Goal: Book appointment/travel/reservation: Book appointment/travel/reservation

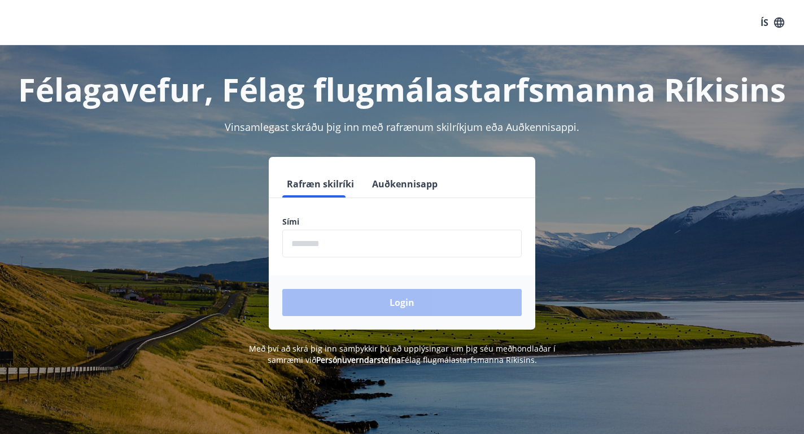
click at [400, 243] on input "phone" at bounding box center [401, 244] width 239 height 28
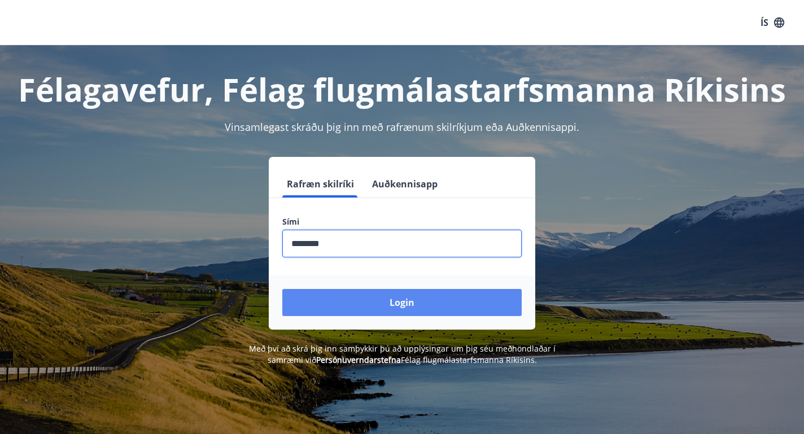
type input "********"
click at [410, 305] on button "Login" at bounding box center [401, 302] width 239 height 27
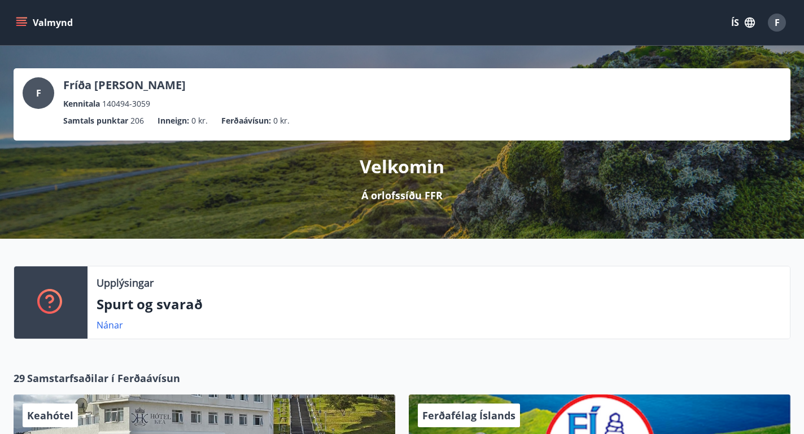
click at [32, 17] on button "Valmynd" at bounding box center [46, 22] width 64 height 20
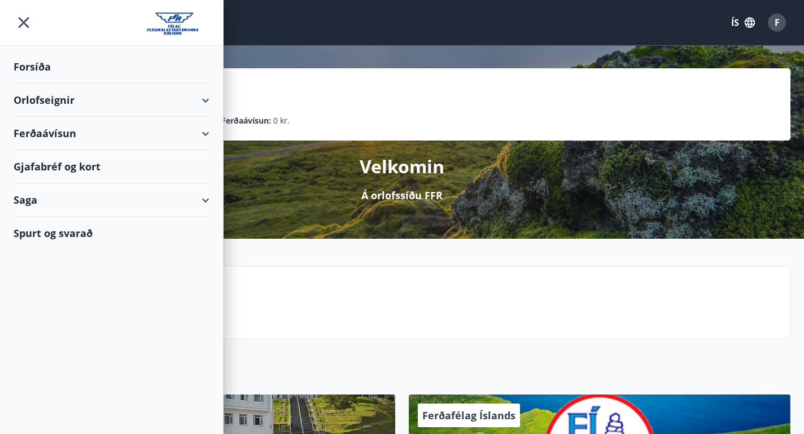
click at [115, 110] on div "Orlofseignir" at bounding box center [112, 100] width 196 height 33
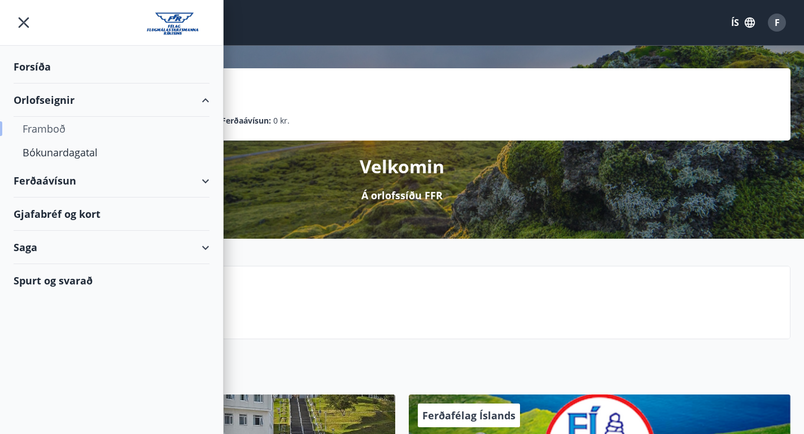
click at [82, 133] on div "Framboð" at bounding box center [112, 129] width 178 height 24
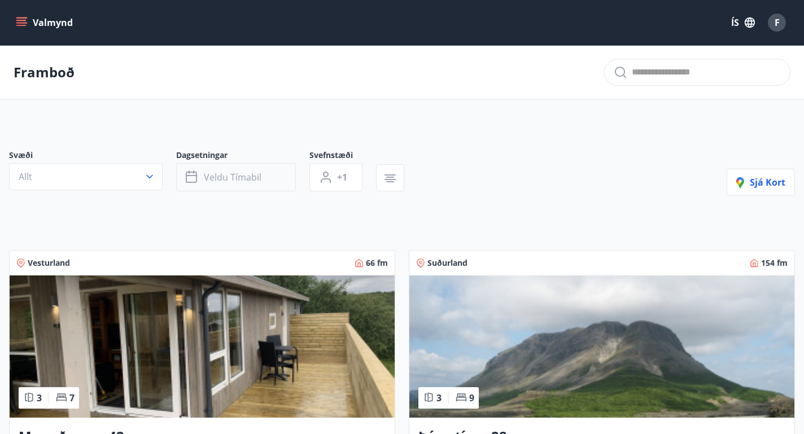
click at [251, 165] on button "Veldu tímabil" at bounding box center [236, 177] width 120 height 28
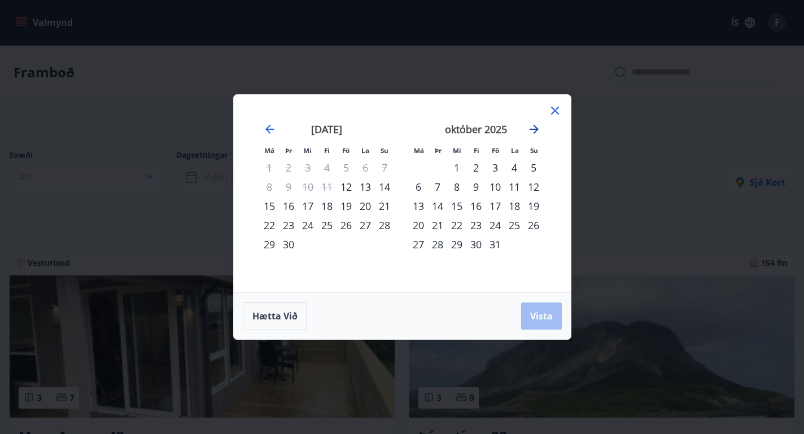
click at [538, 130] on icon "Move forward to switch to the next month." at bounding box center [534, 129] width 14 height 14
click at [496, 189] on div "7" at bounding box center [494, 186] width 19 height 19
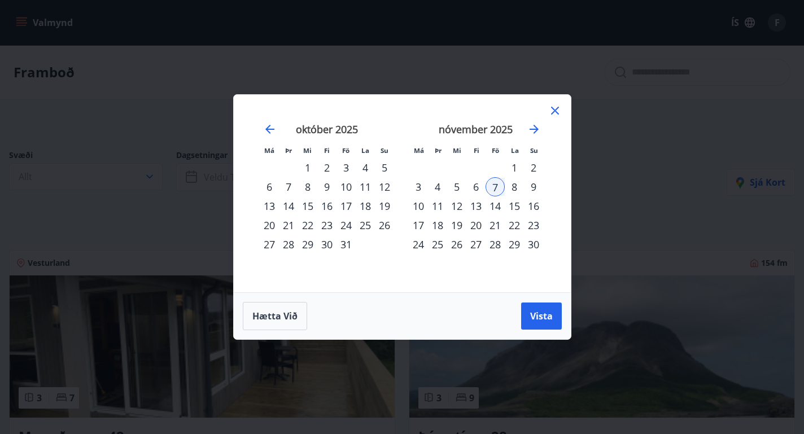
click at [536, 187] on div "9" at bounding box center [533, 186] width 19 height 19
click at [558, 321] on button "Vista" at bounding box center [541, 316] width 41 height 27
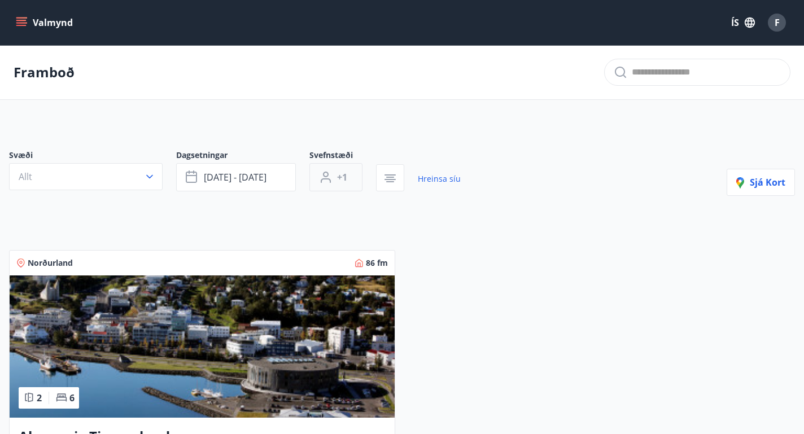
click at [339, 185] on button "+1" at bounding box center [335, 177] width 53 height 28
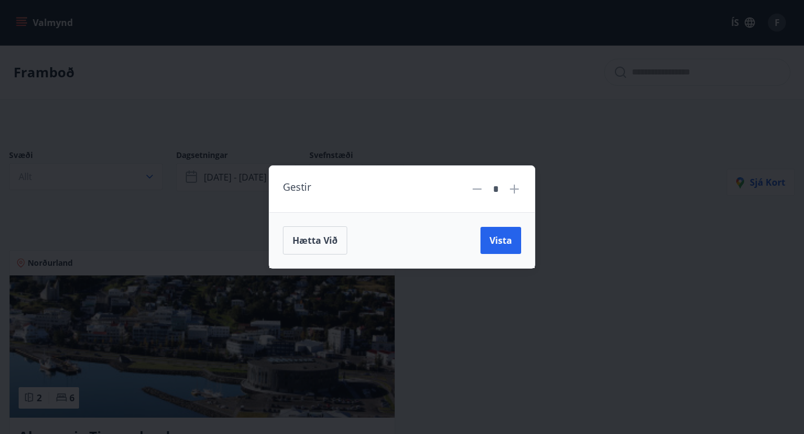
click at [516, 190] on icon at bounding box center [514, 189] width 14 height 14
type input "*"
click at [514, 257] on div "Hætta við Vista" at bounding box center [401, 240] width 265 height 56
click at [505, 241] on span "Vista" at bounding box center [500, 240] width 23 height 12
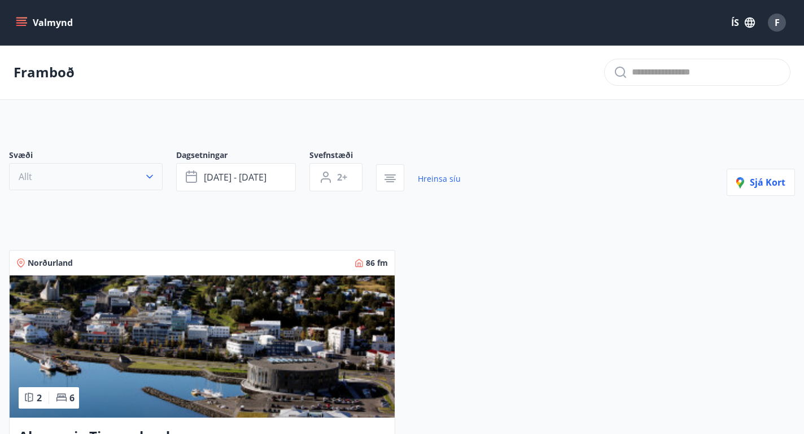
click at [126, 172] on button "Allt" at bounding box center [86, 176] width 154 height 27
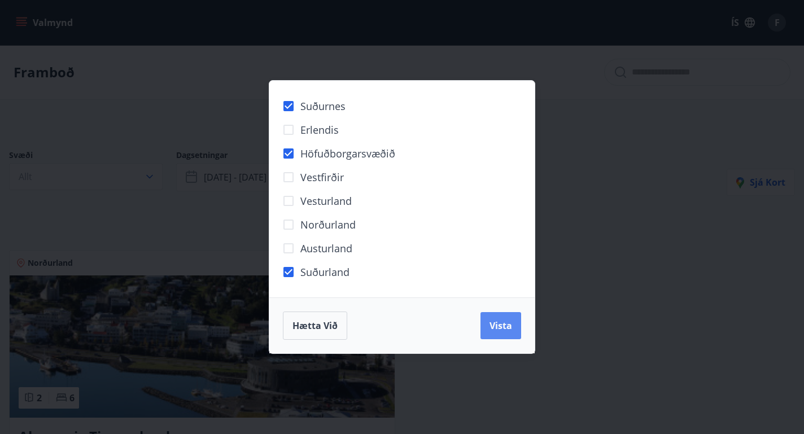
click at [496, 319] on button "Vista" at bounding box center [500, 325] width 41 height 27
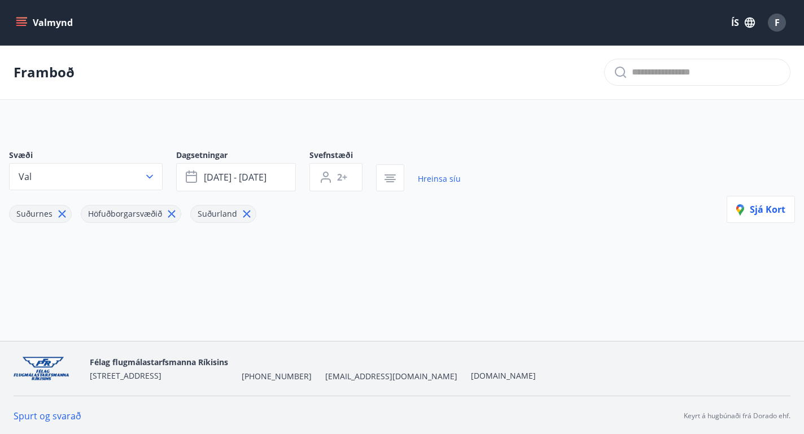
scroll to position [2, 0]
click at [102, 178] on button "Val" at bounding box center [86, 174] width 154 height 27
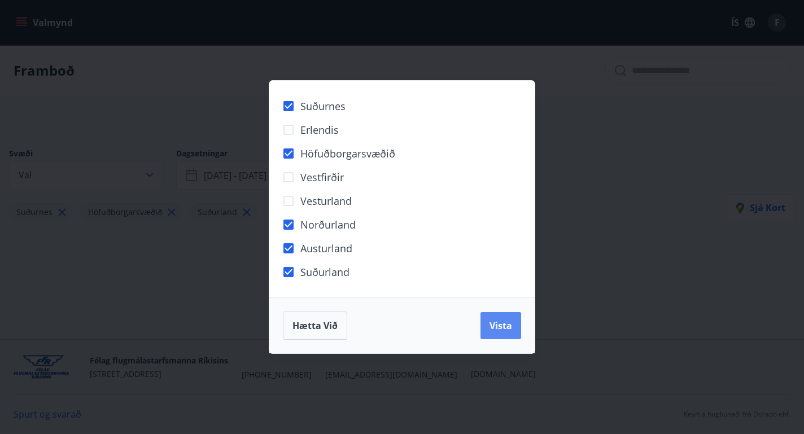
click at [488, 324] on button "Vista" at bounding box center [500, 325] width 41 height 27
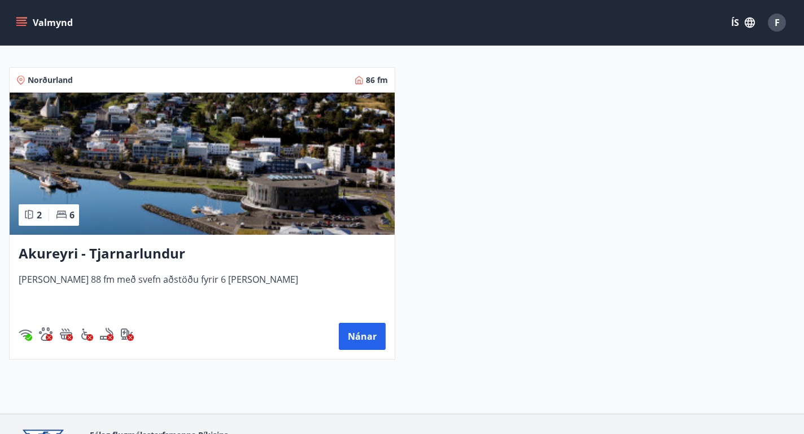
scroll to position [202, 0]
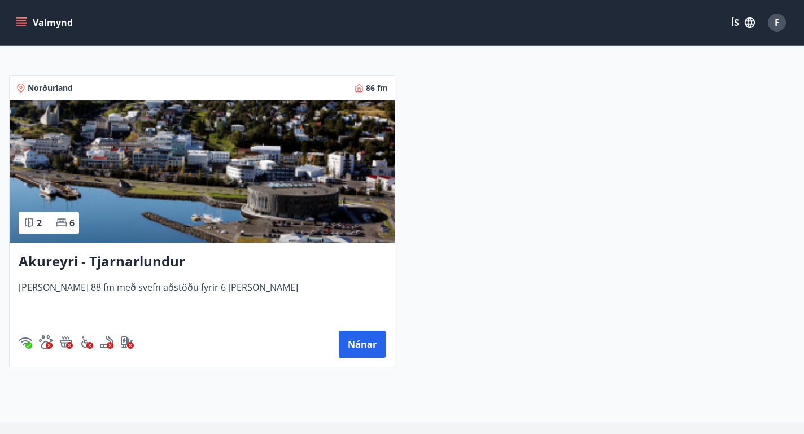
click at [163, 262] on h3 "Akureyri - Tjarnarlundur" at bounding box center [202, 262] width 367 height 20
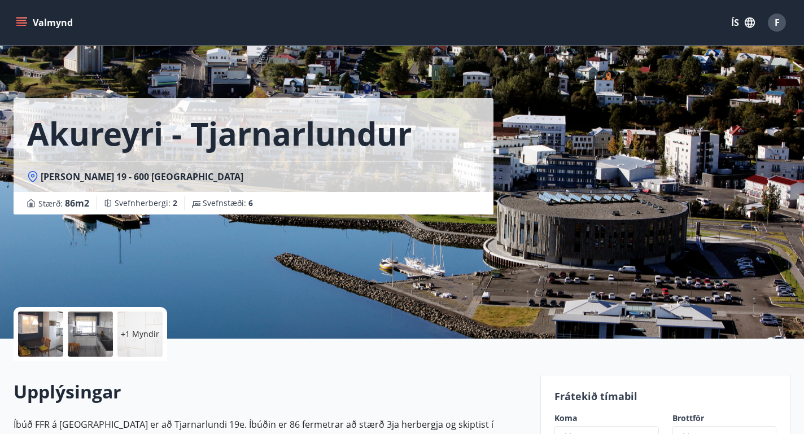
scroll to position [203, 0]
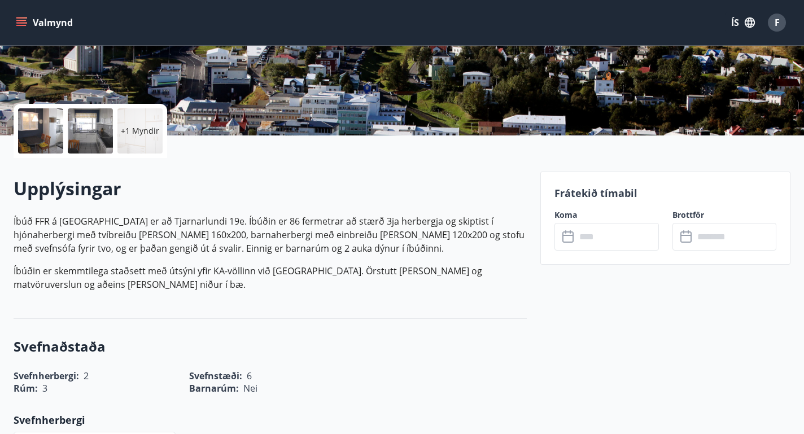
click at [312, 230] on p "Íbúð FFR á [GEOGRAPHIC_DATA] er að Tjarnarlundi 19e. Íbúðin er 86 fermetrar að …" at bounding box center [270, 235] width 513 height 41
click at [343, 222] on p "Íbúð FFR á [GEOGRAPHIC_DATA] er að Tjarnarlundi 19e. Íbúðin er 86 fermetrar að …" at bounding box center [270, 235] width 513 height 41
click at [320, 231] on p "Íbúð FFR á [GEOGRAPHIC_DATA] er að Tjarnarlundi 19e. Íbúðin er 86 fermetrar að …" at bounding box center [270, 235] width 513 height 41
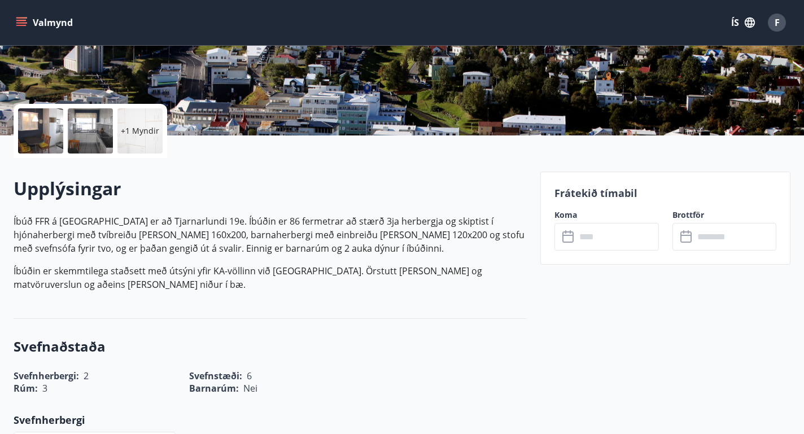
click at [320, 231] on p "Íbúð FFR á [GEOGRAPHIC_DATA] er að Tjarnarlundi 19e. Íbúðin er 86 fermetrar að …" at bounding box center [270, 235] width 513 height 41
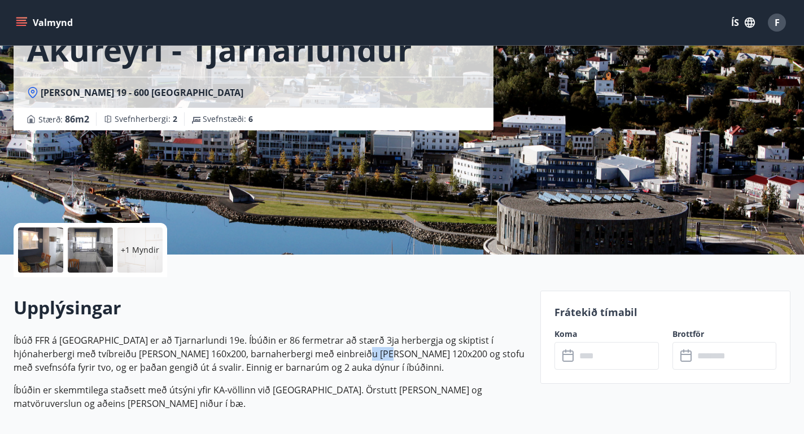
scroll to position [0, 0]
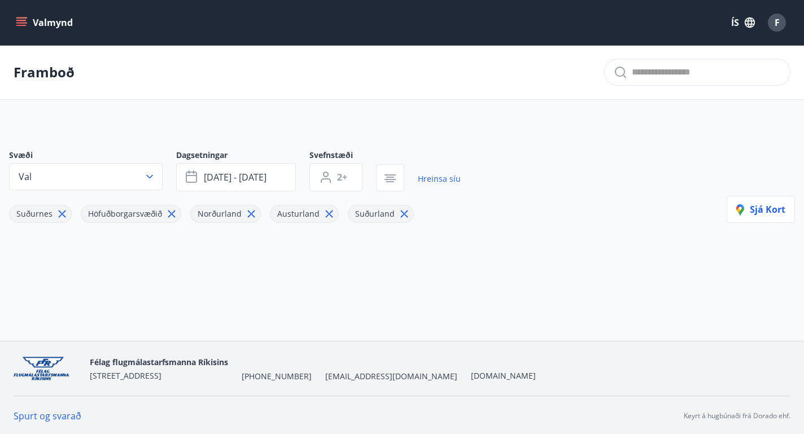
type input "*"
click at [257, 174] on span "[DATE] - [DATE]" at bounding box center [235, 177] width 63 height 12
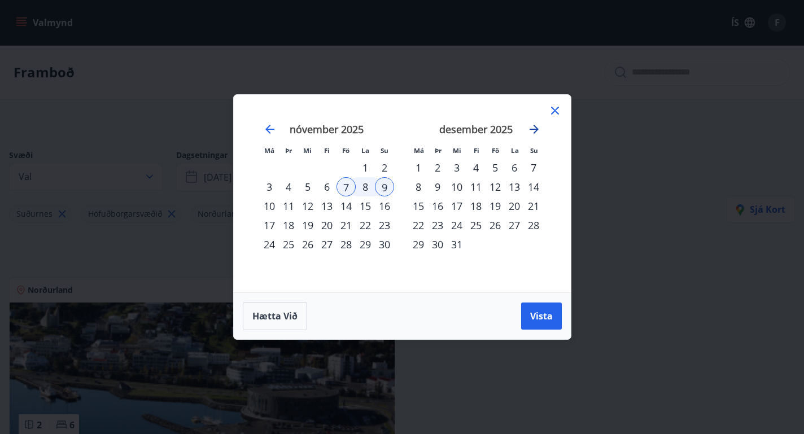
click at [533, 129] on icon "Move forward to switch to the next month." at bounding box center [533, 129] width 9 height 9
click at [527, 131] on icon "Move forward to switch to the next month." at bounding box center [534, 129] width 14 height 14
click at [266, 127] on icon "Move backward to switch to the previous month." at bounding box center [270, 129] width 14 height 14
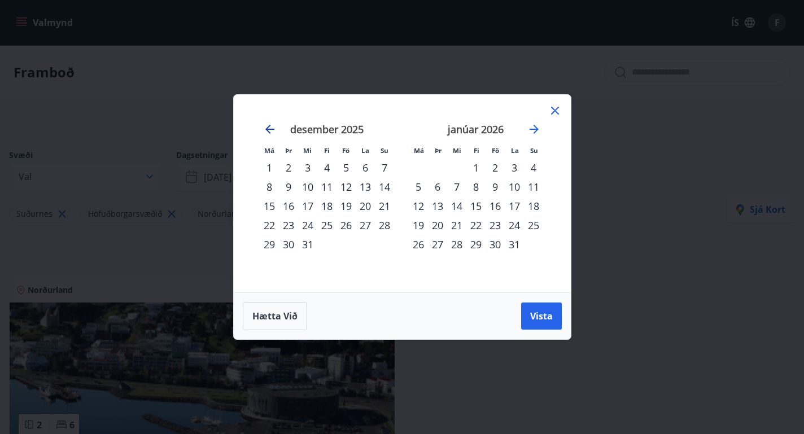
click at [266, 127] on icon "Move backward to switch to the previous month." at bounding box center [270, 129] width 14 height 14
click at [347, 186] on div "10" at bounding box center [345, 186] width 19 height 19
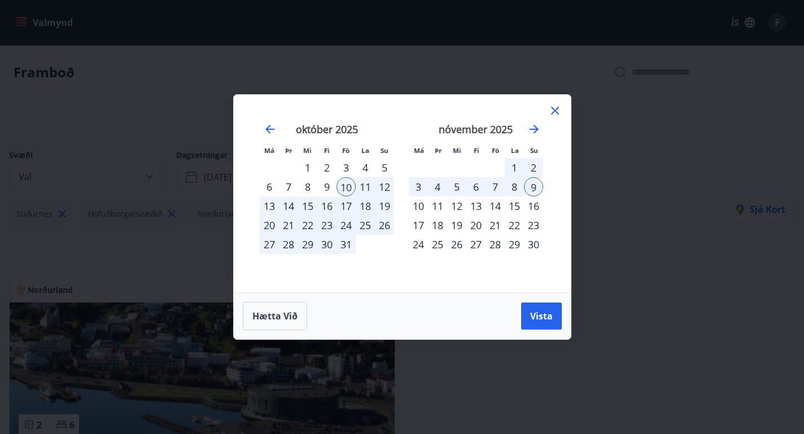
click at [386, 187] on div "12" at bounding box center [384, 186] width 19 height 19
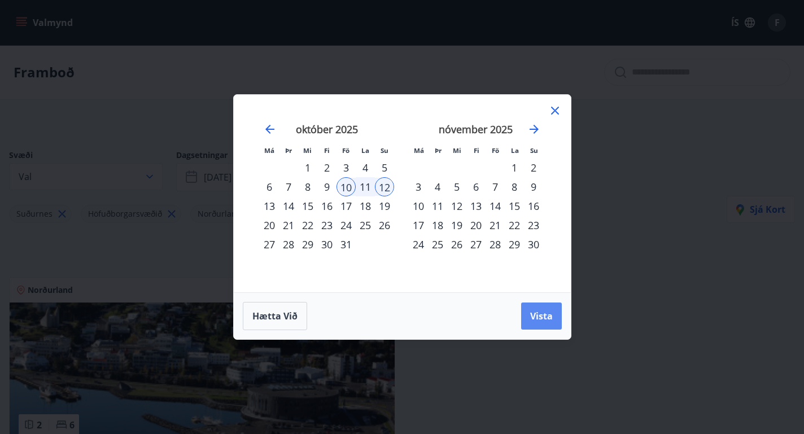
click at [552, 317] on span "Vista" at bounding box center [541, 316] width 23 height 12
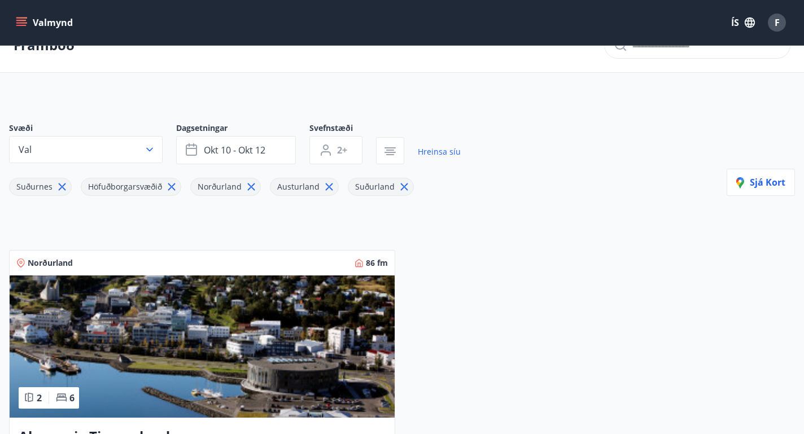
scroll to position [28, 0]
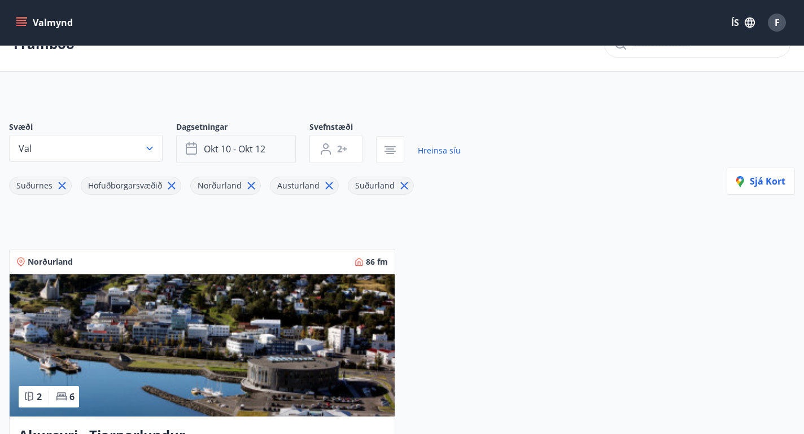
click at [235, 159] on button "okt 10 - okt 12" at bounding box center [236, 149] width 120 height 28
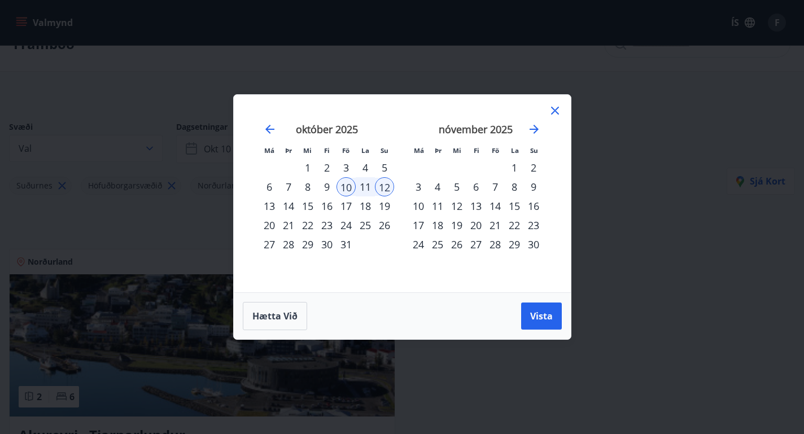
click at [351, 214] on div "17" at bounding box center [345, 205] width 19 height 19
click at [382, 205] on div "19" at bounding box center [384, 205] width 19 height 19
click at [555, 327] on button "Vista" at bounding box center [541, 316] width 41 height 27
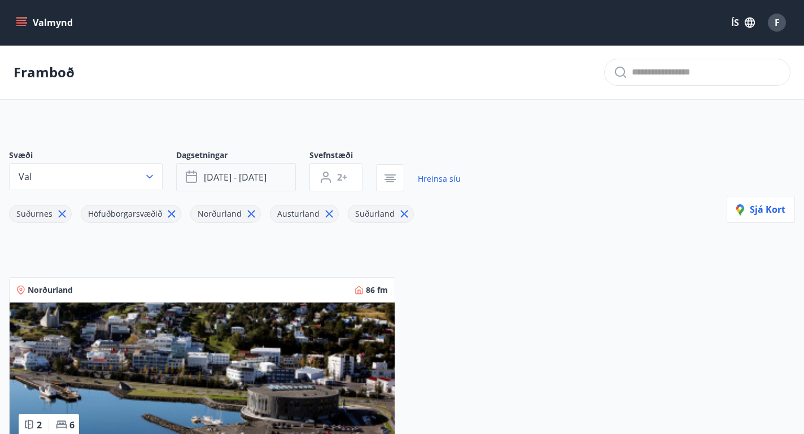
click at [241, 181] on span "[DATE] - [DATE]" at bounding box center [235, 177] width 63 height 12
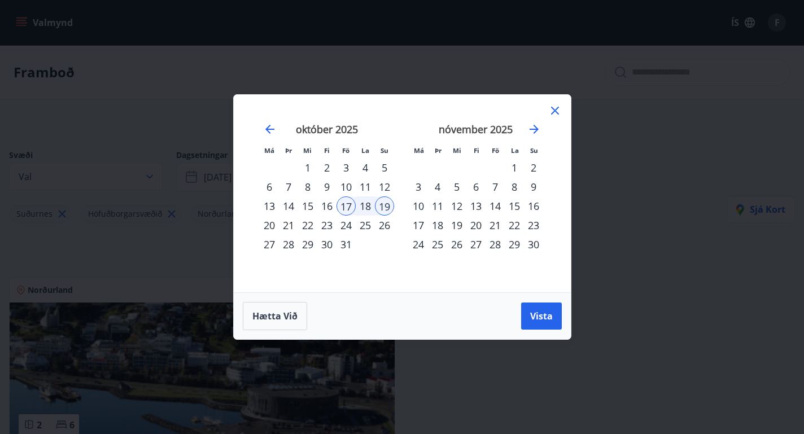
click at [352, 231] on div "24" at bounding box center [345, 225] width 19 height 19
click at [385, 228] on div "26" at bounding box center [384, 225] width 19 height 19
click at [542, 322] on button "Vista" at bounding box center [541, 316] width 41 height 27
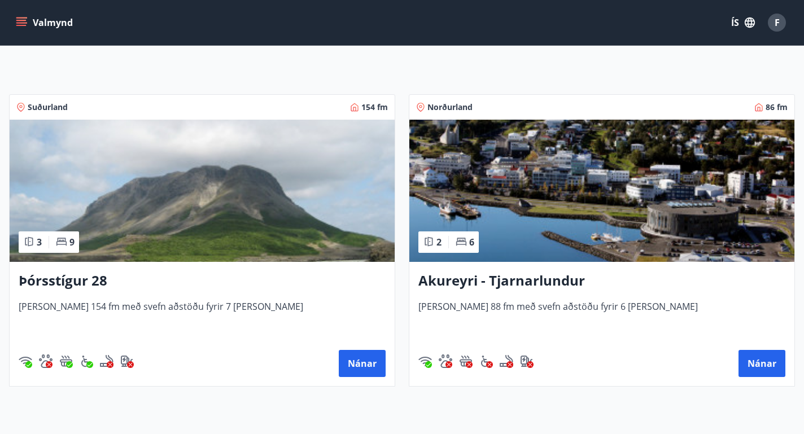
scroll to position [183, 0]
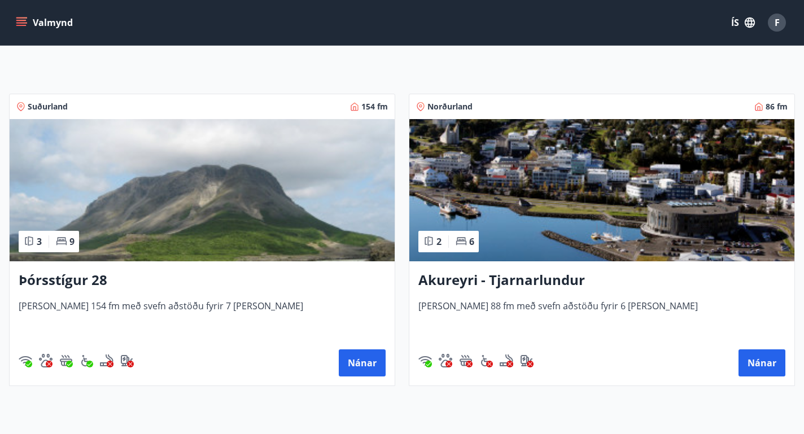
click at [72, 281] on h3 "Þórsstígur 28" at bounding box center [202, 280] width 367 height 20
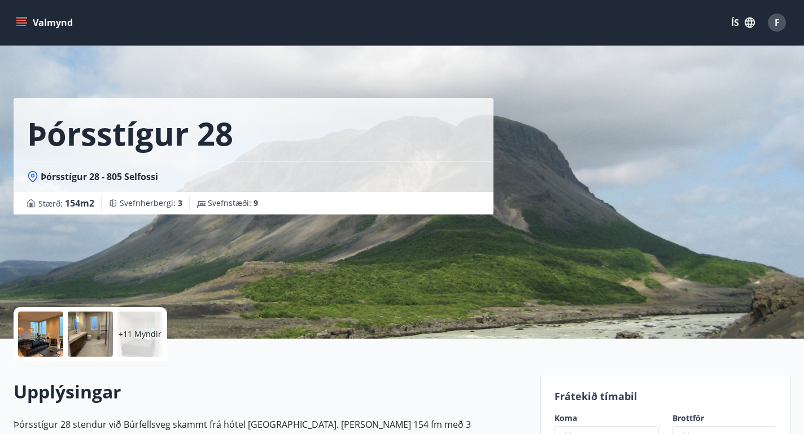
click at [52, 340] on div at bounding box center [40, 334] width 45 height 45
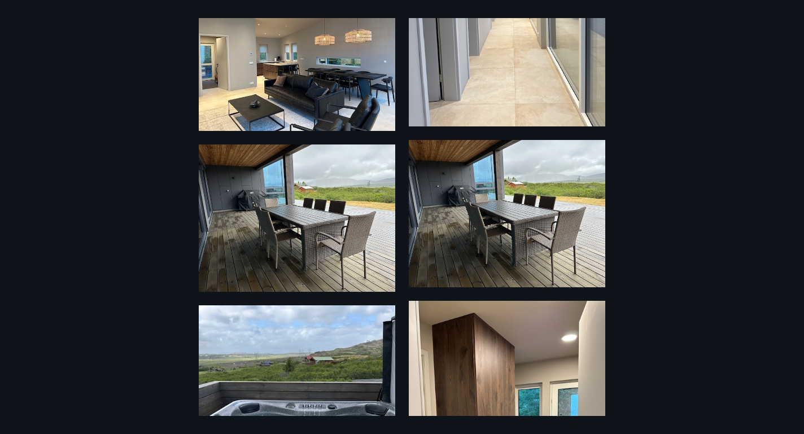
scroll to position [1548, 0]
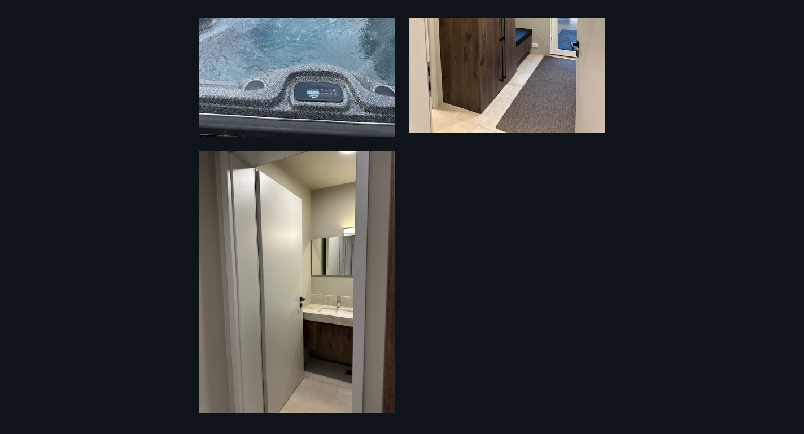
click at [746, 41] on div "17 Myndir" at bounding box center [402, 217] width 804 height 398
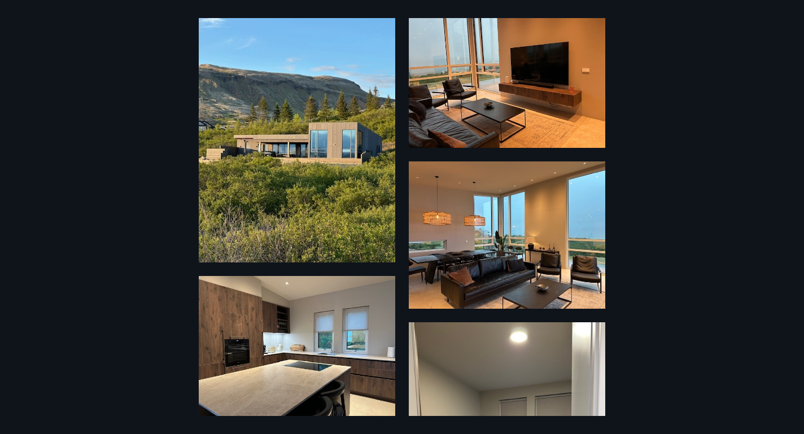
scroll to position [0, 0]
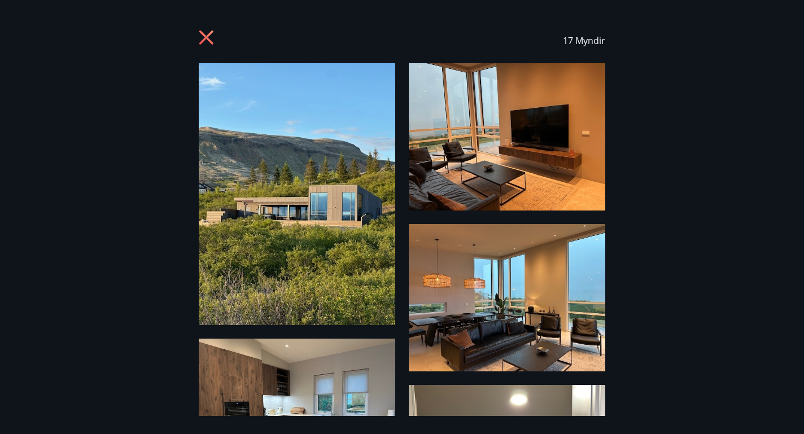
click at [201, 32] on icon at bounding box center [206, 37] width 14 height 14
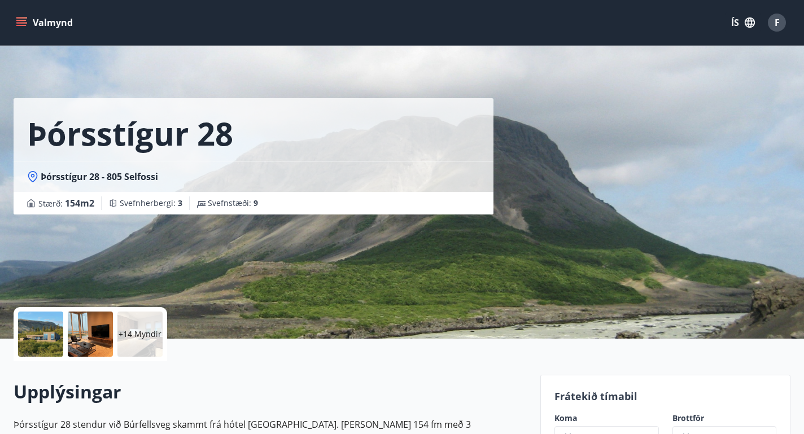
scroll to position [237, 0]
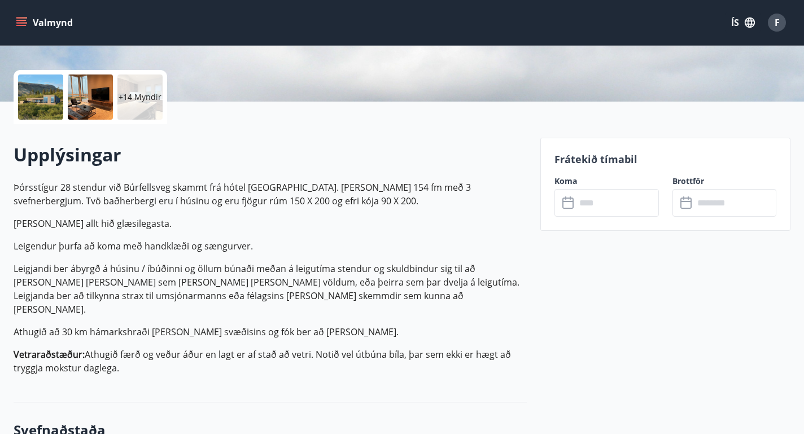
click at [593, 211] on input "text" at bounding box center [617, 203] width 82 height 28
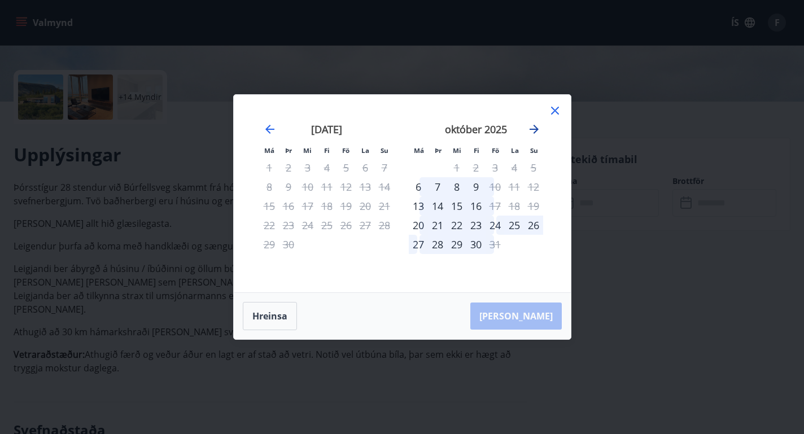
click at [535, 134] on icon "Move forward to switch to the next month." at bounding box center [534, 129] width 14 height 14
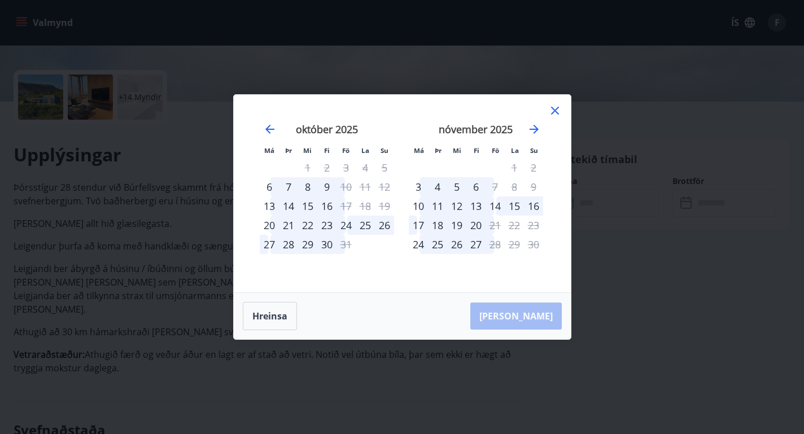
click at [347, 225] on div "24" at bounding box center [345, 225] width 19 height 19
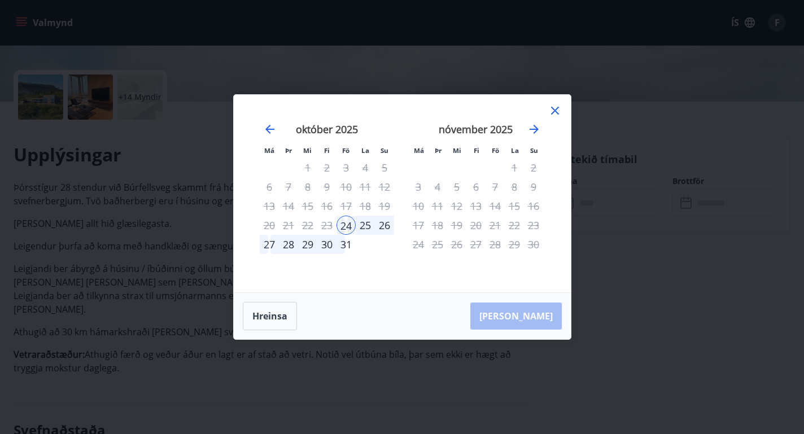
click at [386, 226] on div "26" at bounding box center [384, 225] width 19 height 19
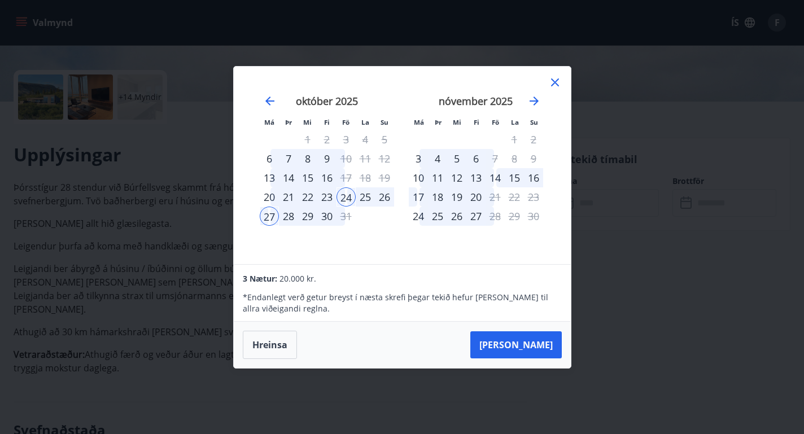
click at [383, 196] on div "26" at bounding box center [384, 196] width 19 height 19
click at [327, 194] on div "23" at bounding box center [326, 196] width 19 height 19
click at [269, 199] on div "20" at bounding box center [269, 196] width 19 height 19
click at [336, 195] on div "24" at bounding box center [345, 196] width 19 height 19
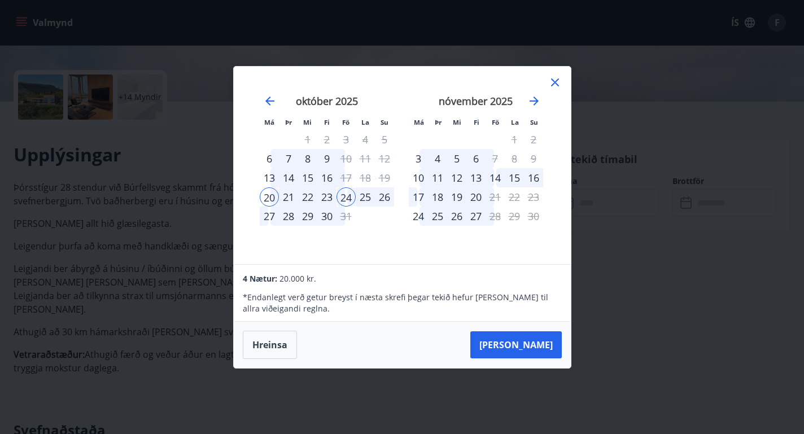
click at [384, 195] on div "26" at bounding box center [384, 196] width 19 height 19
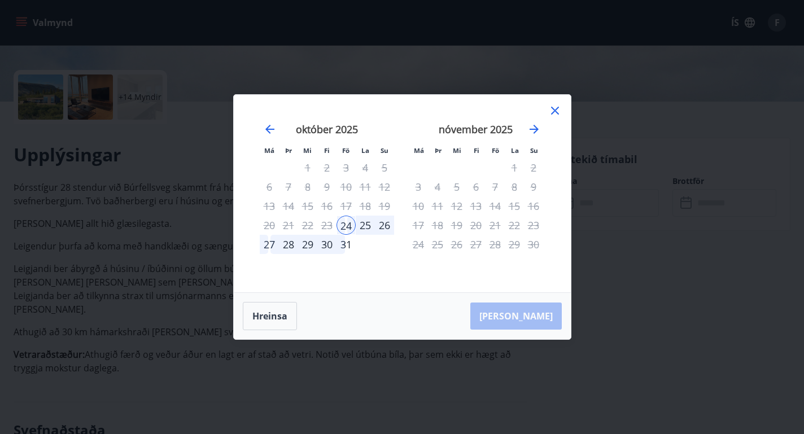
click at [375, 224] on div "26" at bounding box center [384, 225] width 19 height 19
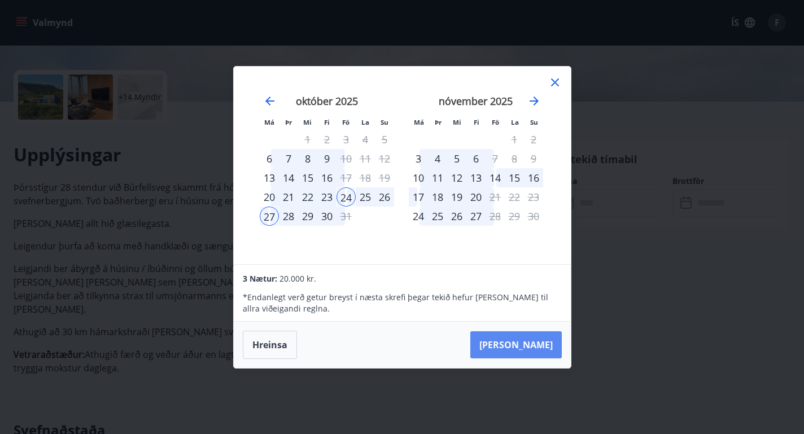
click at [524, 340] on button "[PERSON_NAME]" at bounding box center [515, 344] width 91 height 27
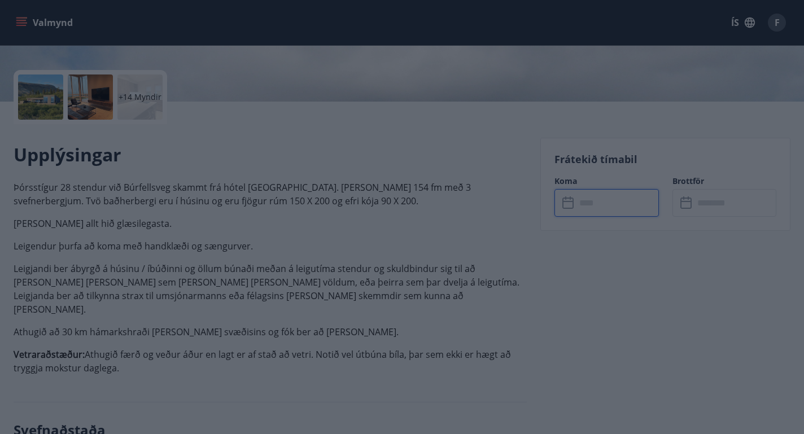
type input "******"
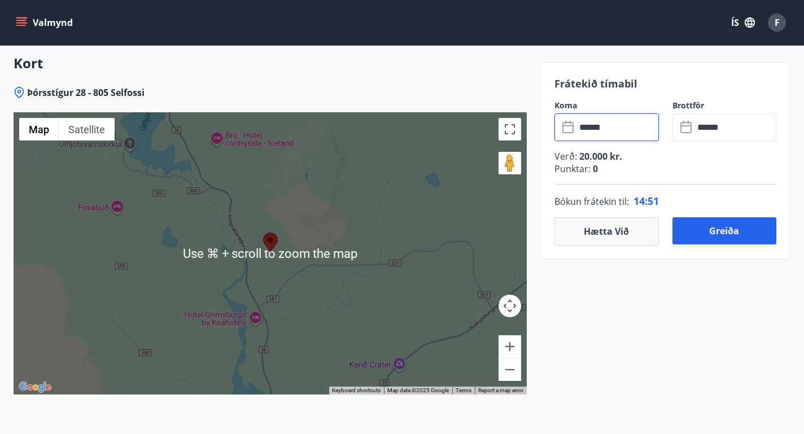
scroll to position [1913, 0]
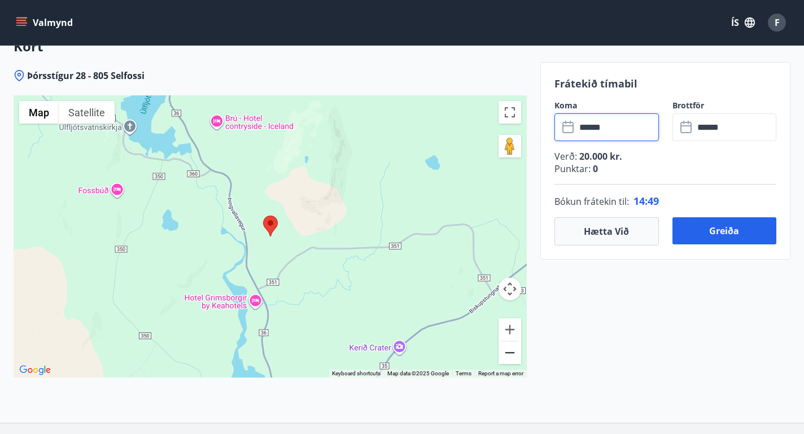
click at [515, 342] on button "Zoom out" at bounding box center [509, 353] width 23 height 23
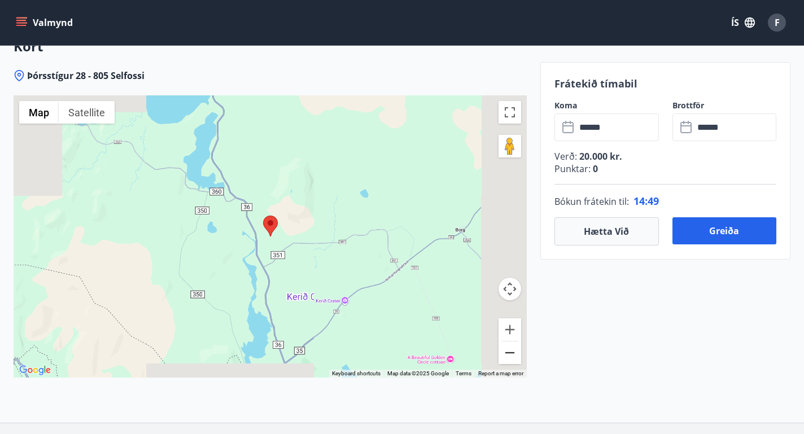
click at [515, 342] on button "Zoom out" at bounding box center [509, 353] width 23 height 23
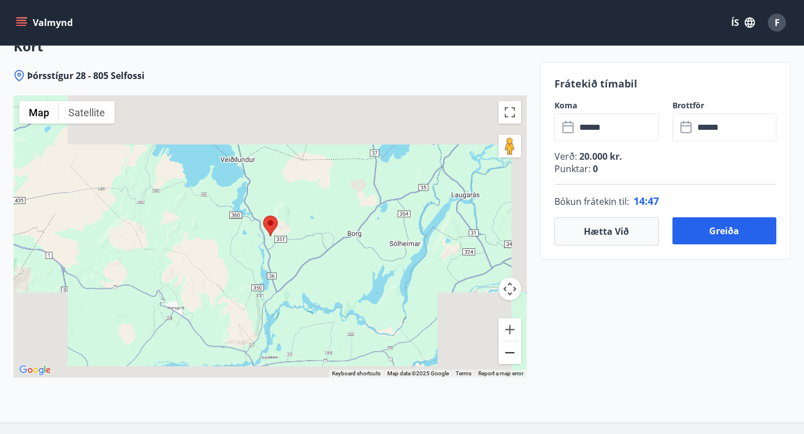
click at [515, 342] on button "Zoom out" at bounding box center [509, 353] width 23 height 23
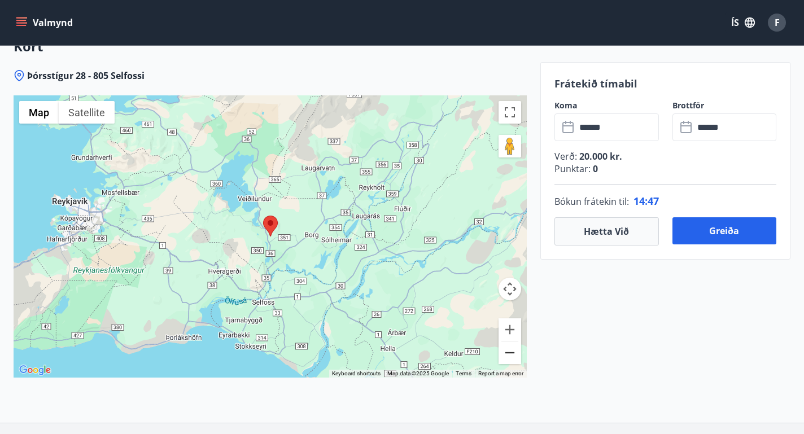
click at [515, 342] on button "Zoom out" at bounding box center [509, 353] width 23 height 23
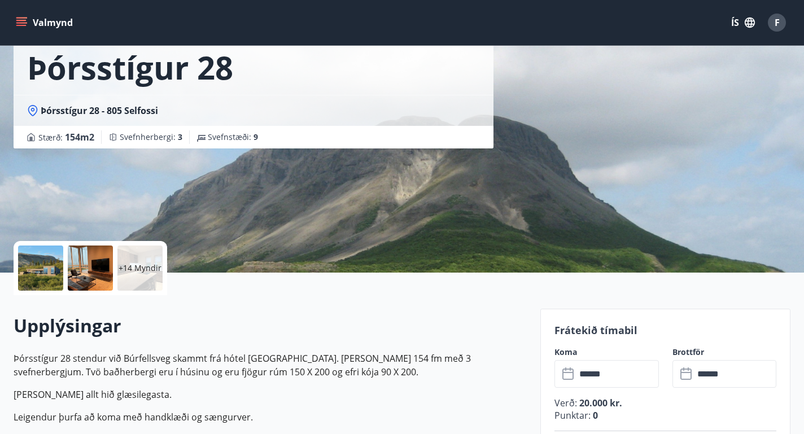
scroll to position [0, 0]
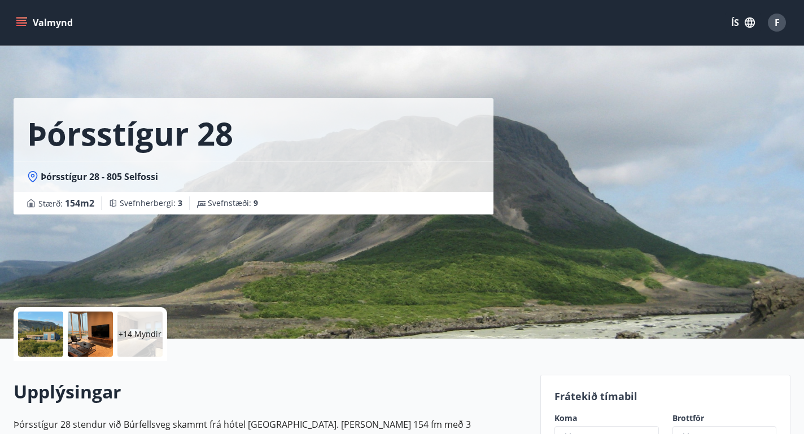
click at [33, 27] on button "Valmynd" at bounding box center [46, 22] width 64 height 20
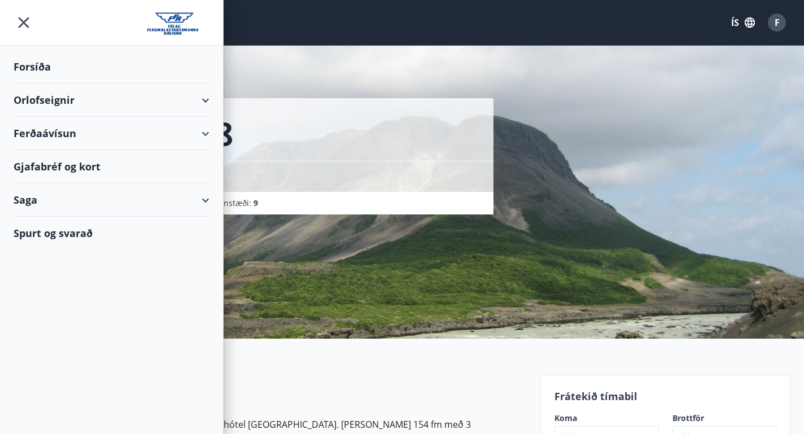
click at [55, 101] on div "Orlofseignir" at bounding box center [112, 100] width 196 height 33
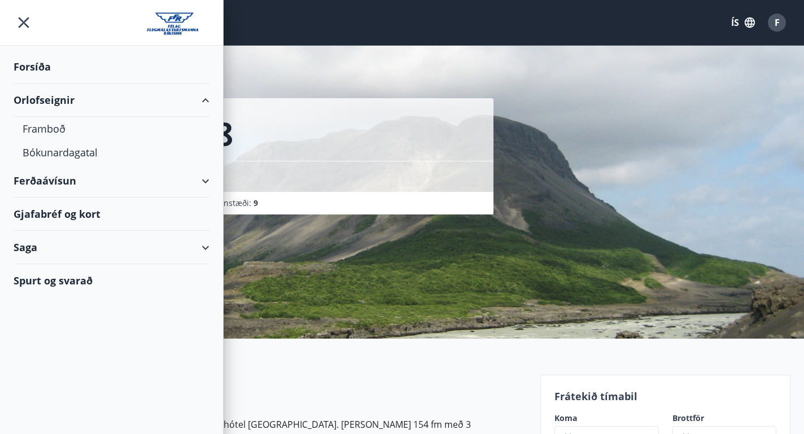
click at [70, 277] on div "Spurt og svarað" at bounding box center [112, 280] width 196 height 33
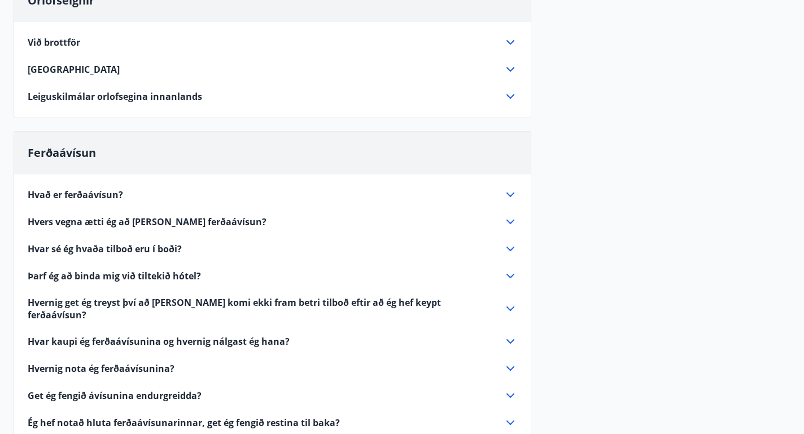
scroll to position [148, 0]
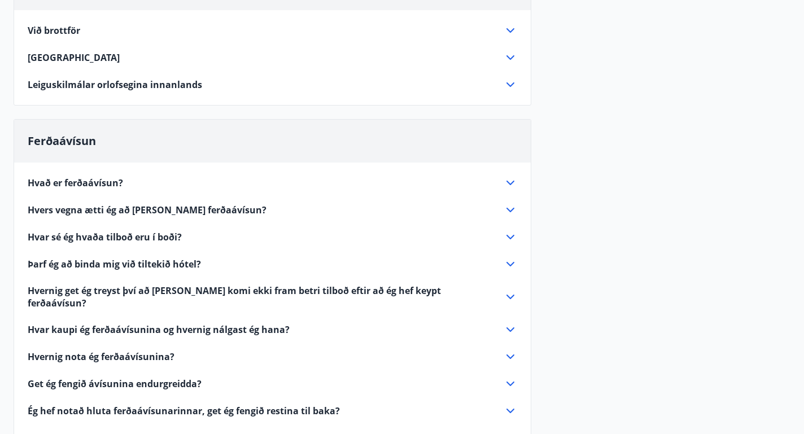
click at [119, 212] on span "Hvers vegna ætti ég að [PERSON_NAME] ferðaávísun?" at bounding box center [147, 210] width 239 height 12
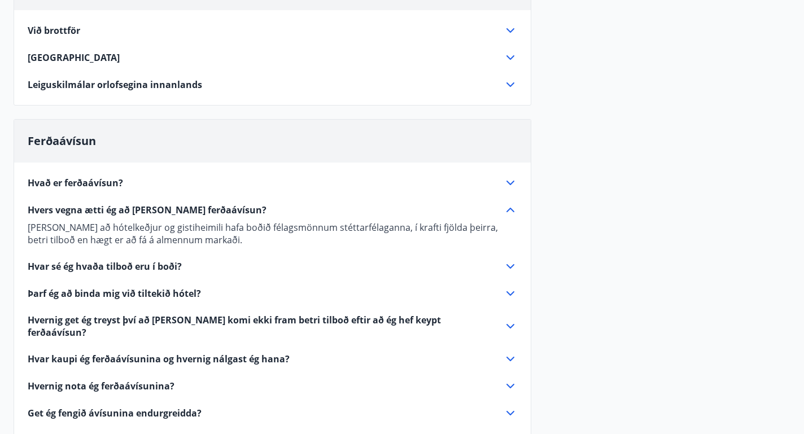
click at [99, 185] on span "Hvað er ferðaávísun?" at bounding box center [75, 183] width 95 height 12
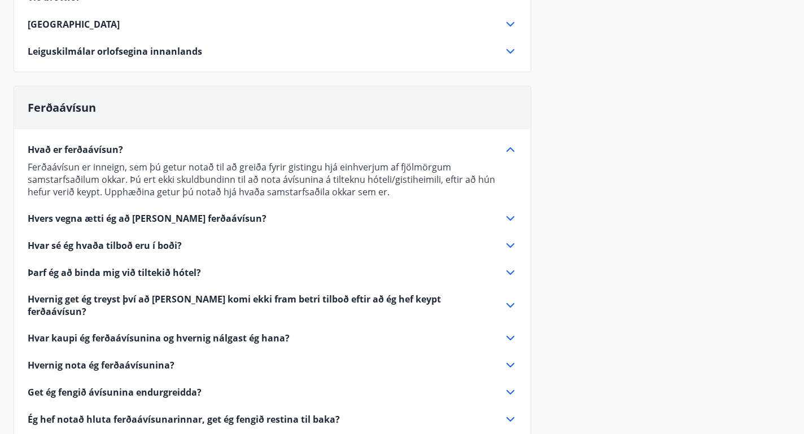
scroll to position [0, 0]
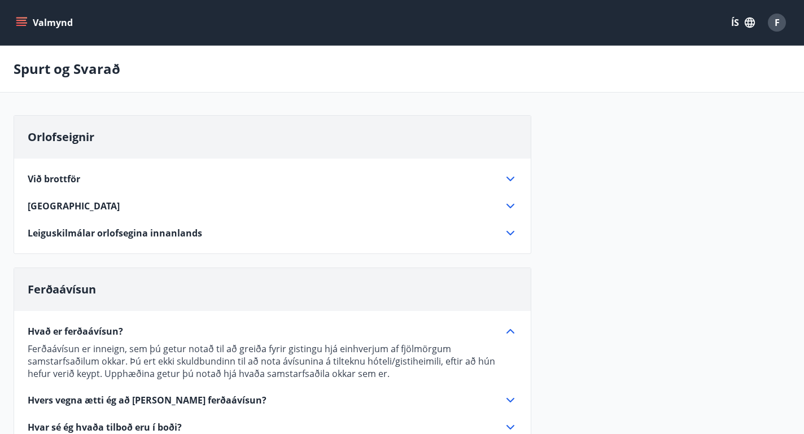
click at [89, 241] on div "Orlofseignir Við brottför Þrífa skal húsið vel og vandlega, einnig skal skila v…" at bounding box center [273, 184] width 518 height 139
click at [96, 235] on span "Leiguskilmálar orlofsegina innanlands" at bounding box center [115, 233] width 174 height 12
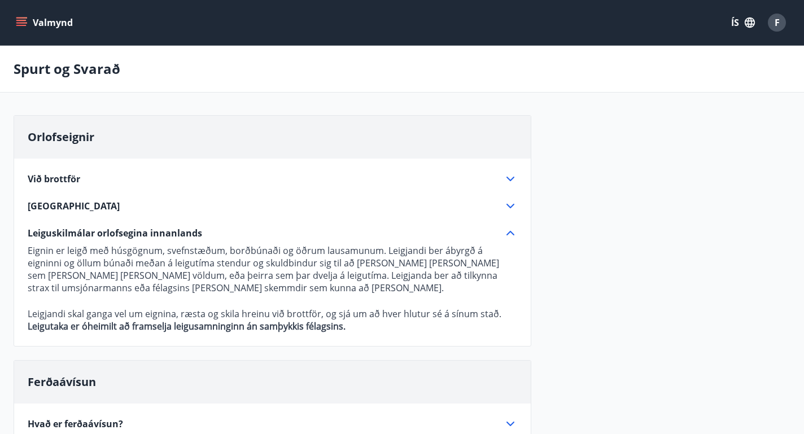
click at [42, 31] on button "Valmynd" at bounding box center [46, 22] width 64 height 20
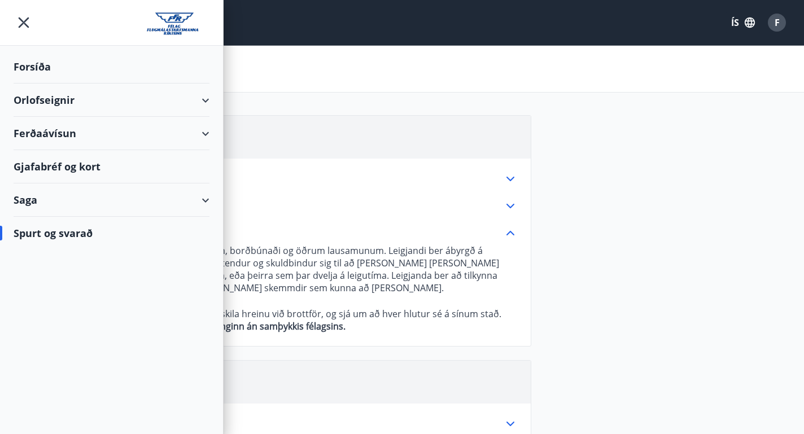
click at [42, 58] on div "Forsíða" at bounding box center [112, 66] width 196 height 33
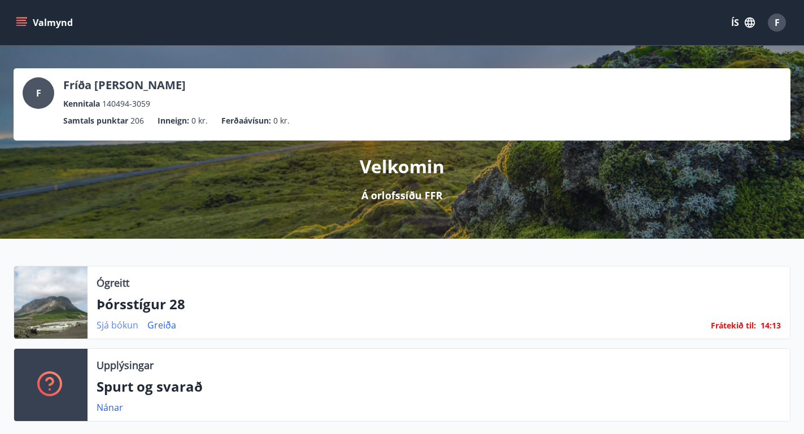
click at [118, 329] on link "Sjá bókun" at bounding box center [118, 325] width 42 height 12
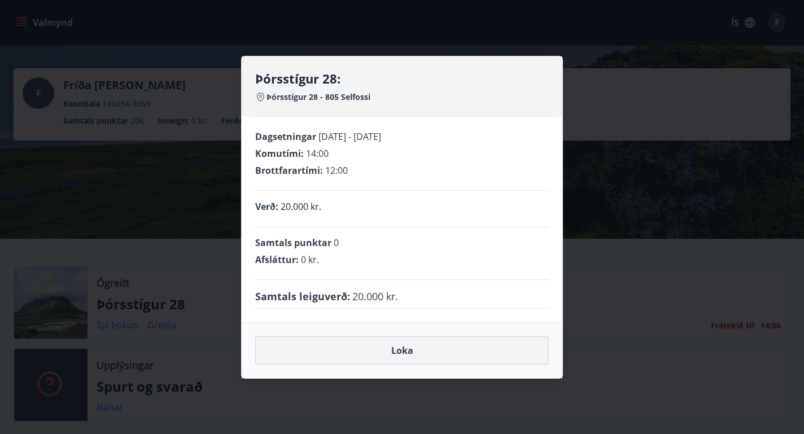
click at [339, 353] on button "Loka" at bounding box center [402, 350] width 294 height 28
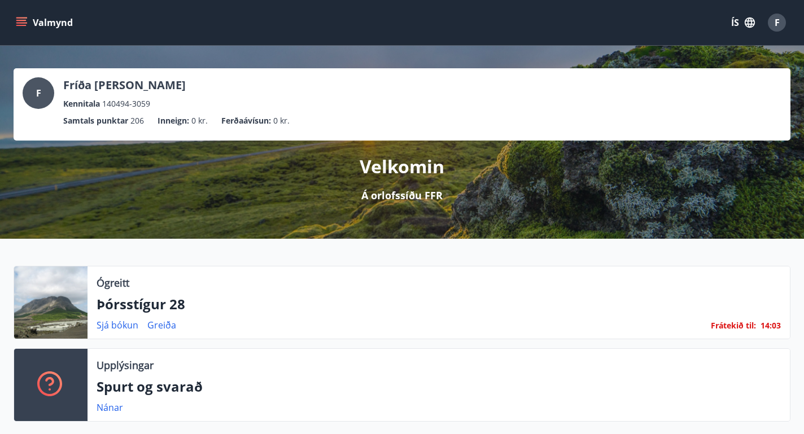
click at [71, 311] on div at bounding box center [50, 302] width 73 height 72
click at [23, 23] on icon "menu" at bounding box center [22, 22] width 12 height 1
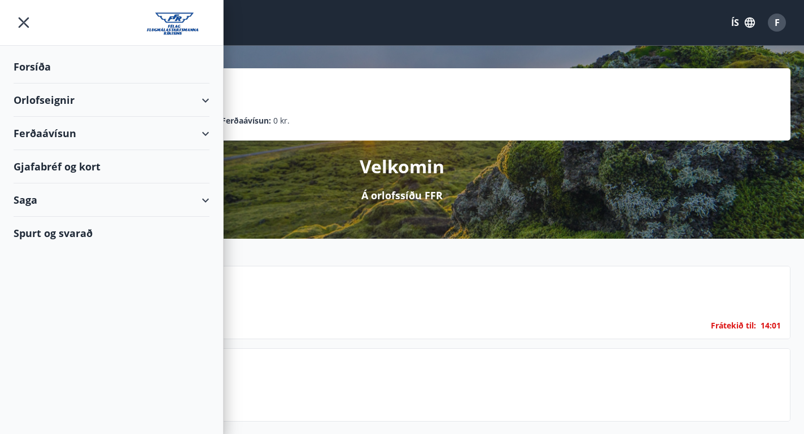
click at [46, 96] on div "Orlofseignir" at bounding box center [112, 100] width 196 height 33
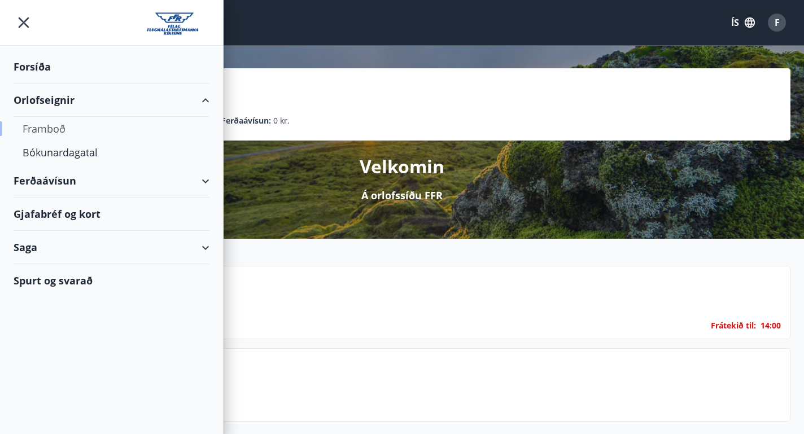
click at [53, 126] on div "Framboð" at bounding box center [112, 129] width 178 height 24
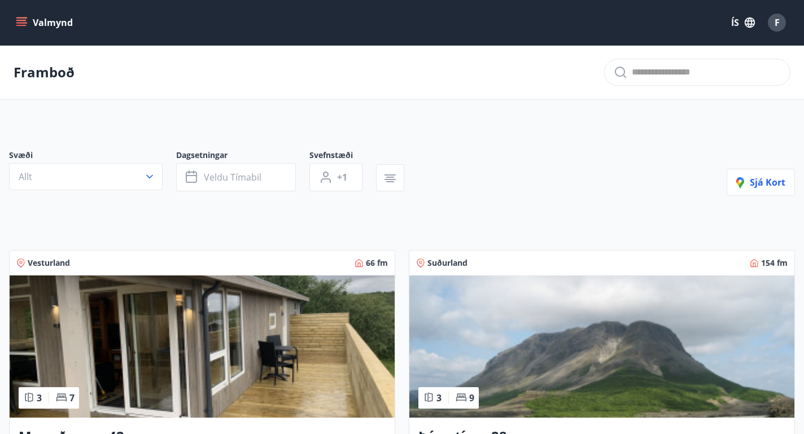
click at [41, 27] on button "Valmynd" at bounding box center [46, 22] width 64 height 20
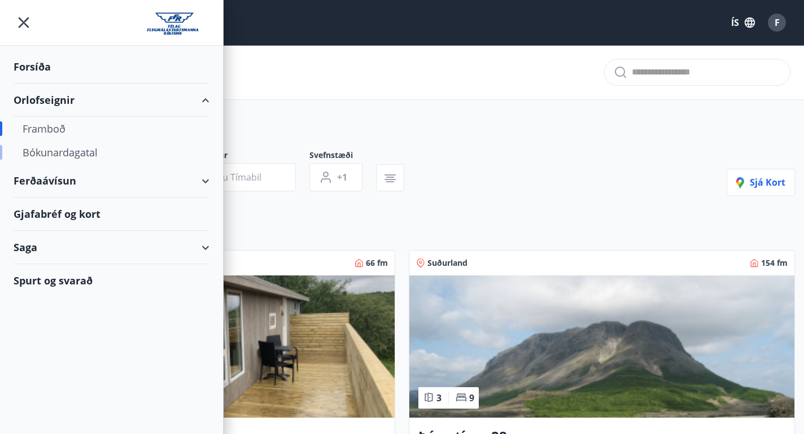
click at [60, 159] on div "Bókunardagatal" at bounding box center [112, 153] width 178 height 24
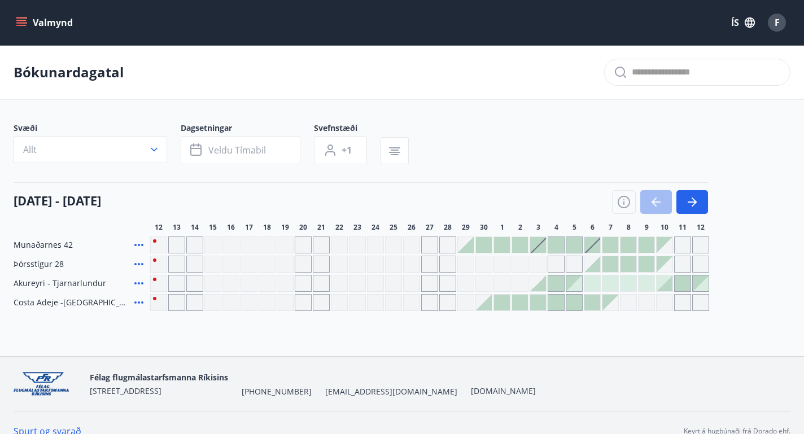
scroll to position [17, 0]
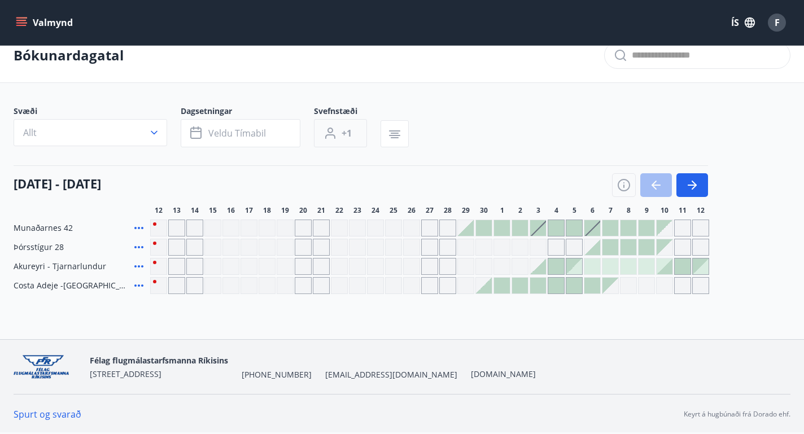
click at [354, 127] on button "+1" at bounding box center [340, 133] width 53 height 28
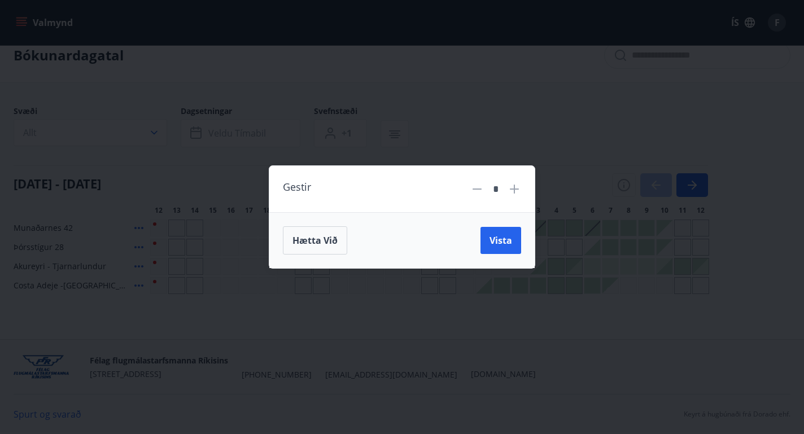
click at [529, 150] on div "Gestir * Hætta við Vista" at bounding box center [402, 217] width 804 height 434
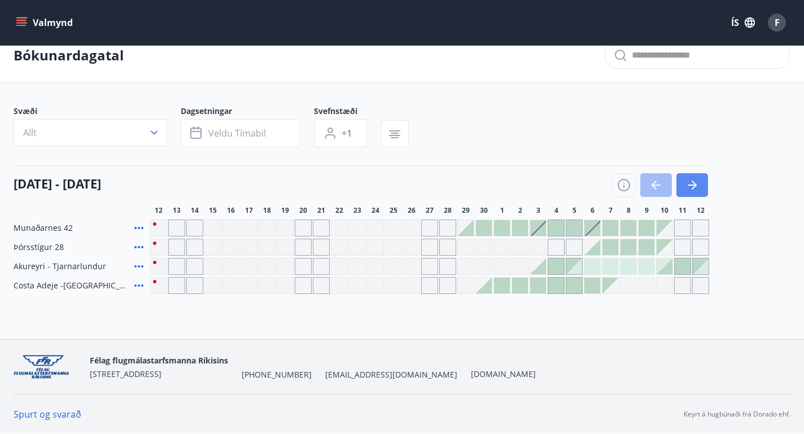
click at [685, 186] on icon "button" at bounding box center [692, 185] width 14 height 14
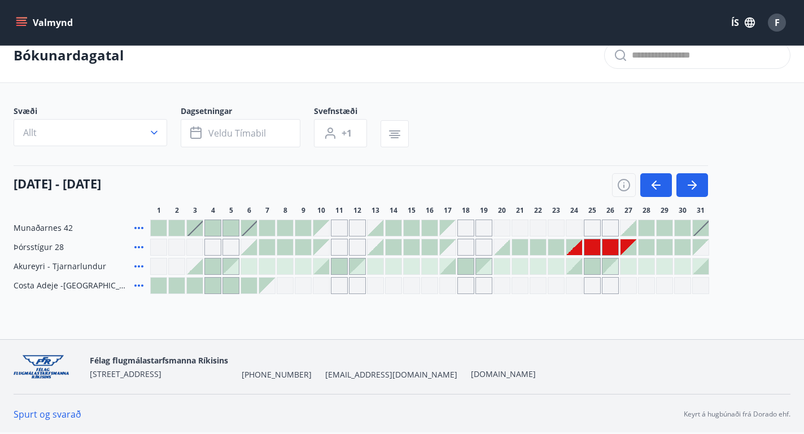
click at [650, 231] on div at bounding box center [646, 228] width 16 height 16
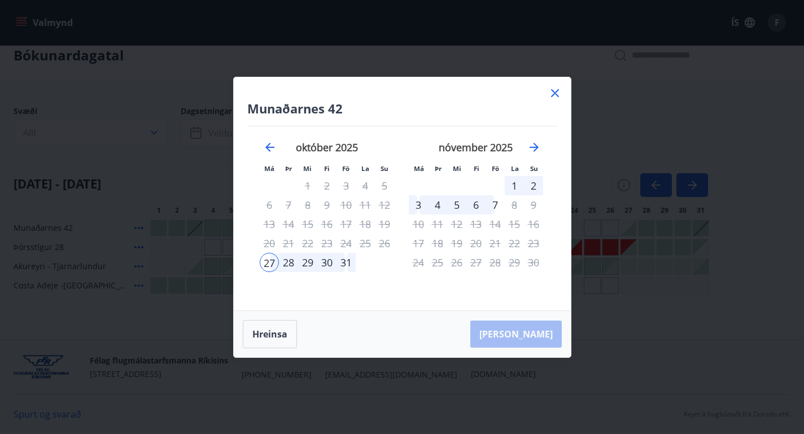
click at [555, 91] on icon at bounding box center [555, 93] width 8 height 8
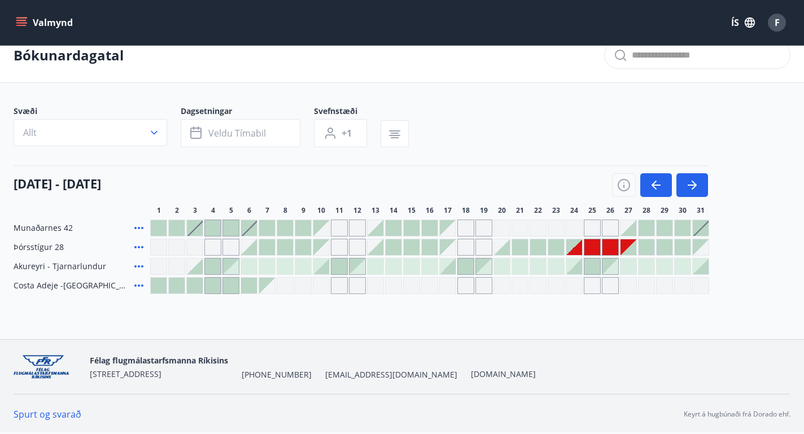
scroll to position [0, 0]
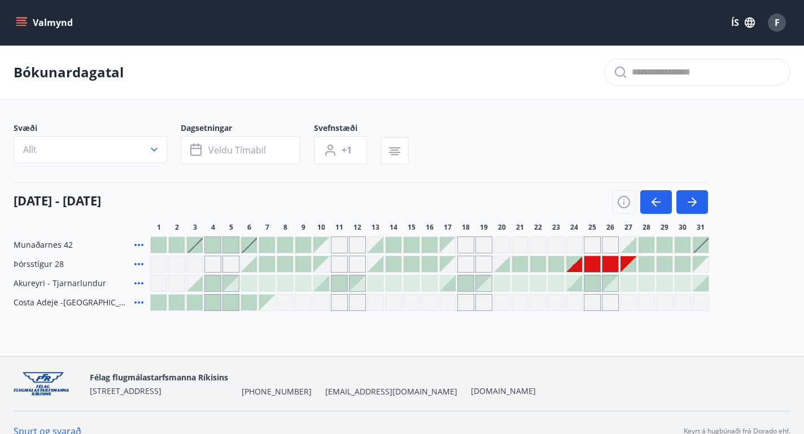
click at [24, 19] on icon "menu" at bounding box center [21, 22] width 11 height 11
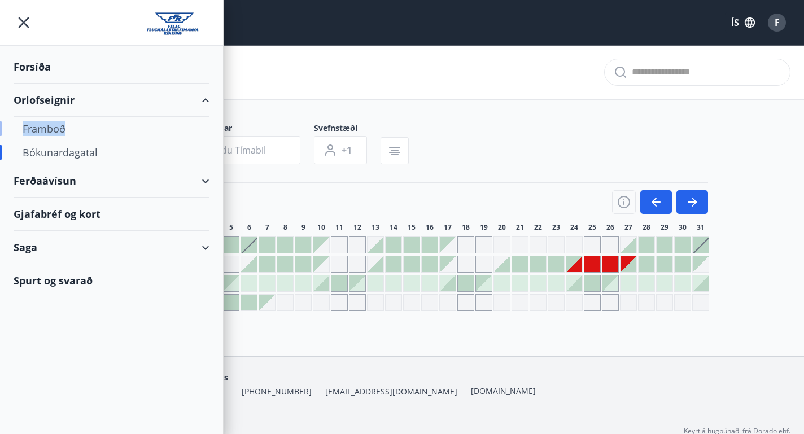
click at [36, 134] on div "Framboð" at bounding box center [112, 129] width 178 height 24
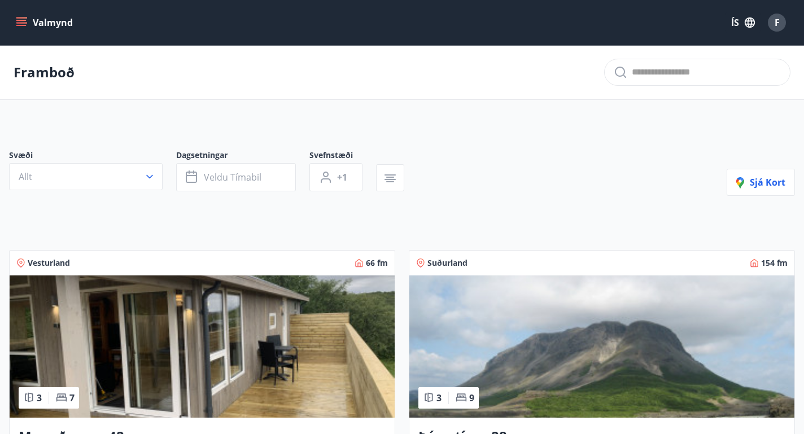
click at [20, 25] on icon "menu" at bounding box center [21, 25] width 10 height 1
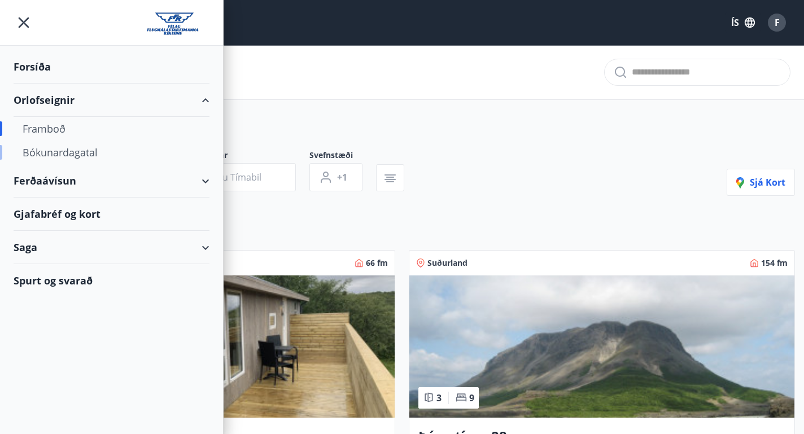
click at [41, 149] on div "Bókunardagatal" at bounding box center [112, 153] width 178 height 24
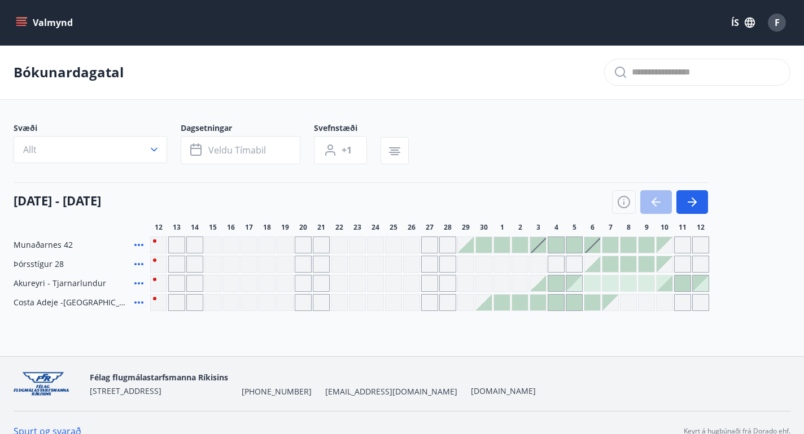
scroll to position [17, 0]
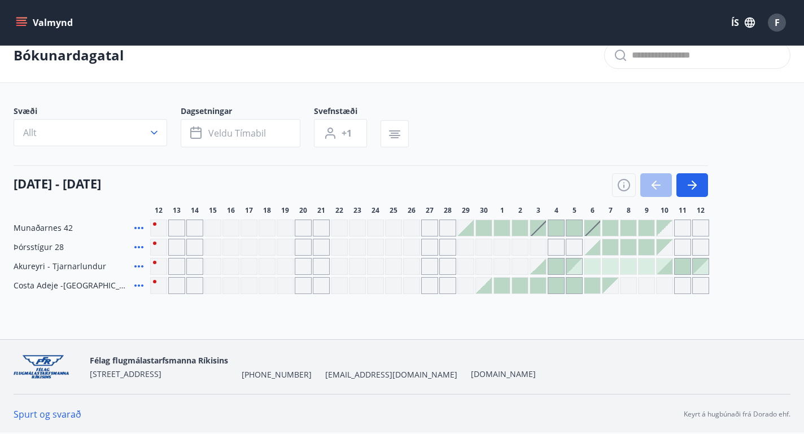
click at [608, 249] on div at bounding box center [610, 247] width 16 height 16
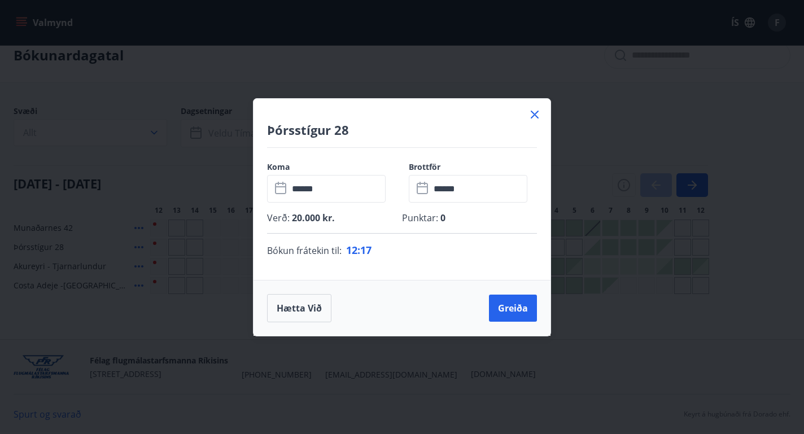
click at [535, 125] on h4 "Þórsstígur 28" at bounding box center [402, 129] width 270 height 17
click at [533, 116] on icon at bounding box center [535, 115] width 14 height 14
